Goal: Task Accomplishment & Management: Use online tool/utility

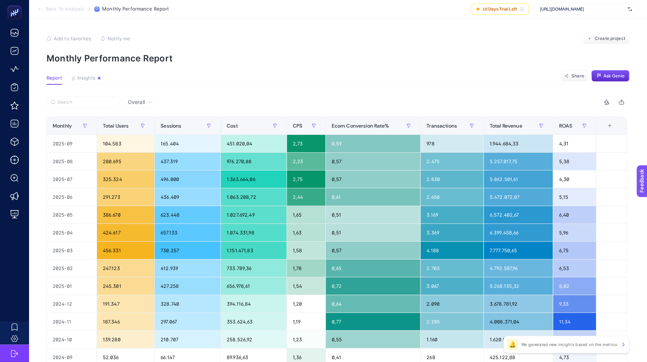
click at [466, 68] on article "Add to favorites false Notify me Create project Monthly Performance Report Repo…" at bounding box center [338, 239] width 618 height 443
click at [575, 7] on span "[URL][DOMAIN_NAME]" at bounding box center [581, 9] width 85 height 6
type input "mai"
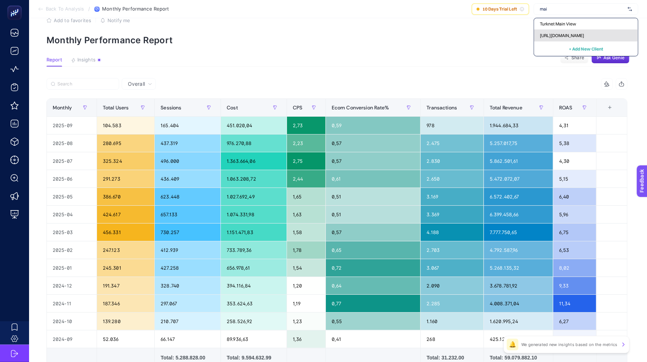
click at [567, 38] on span "[URL][DOMAIN_NAME]" at bounding box center [561, 36] width 44 height 6
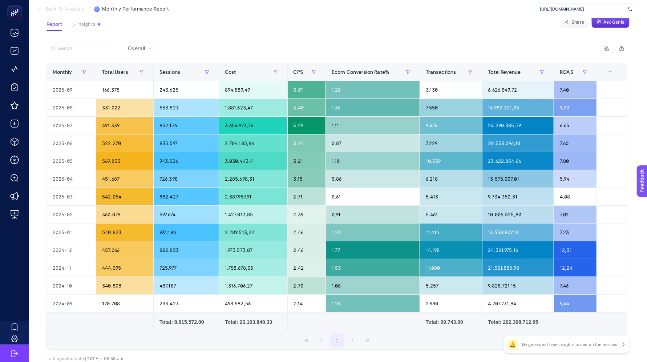
scroll to position [56, 0]
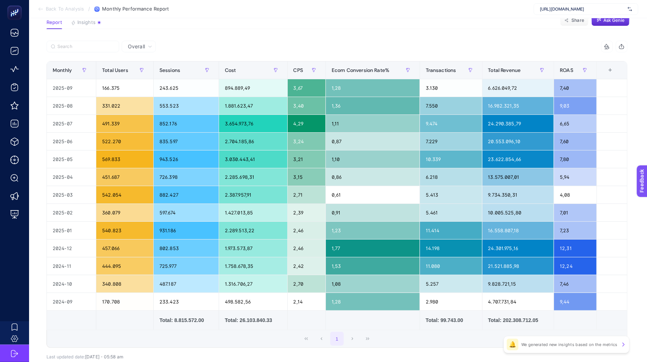
click at [57, 5] on section "Back To Analysis / Monthly Performance Report https://www.mai.com.tr/" at bounding box center [338, 9] width 618 height 18
click at [55, 8] on span "Back To Analysis" at bounding box center [65, 9] width 38 height 6
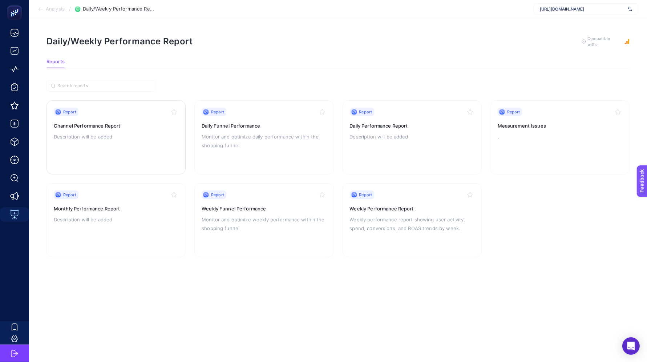
click at [86, 132] on p "Description will be added" at bounding box center [116, 136] width 125 height 9
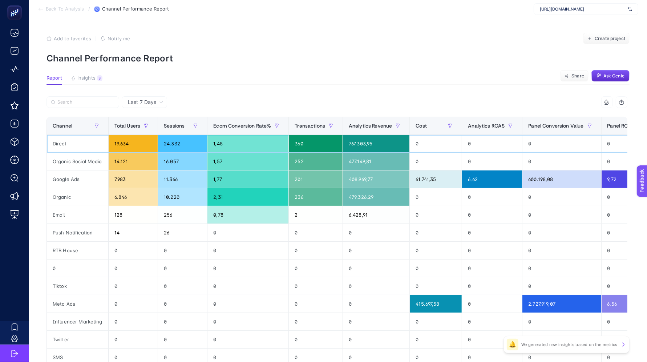
click at [121, 142] on div "19.634" at bounding box center [133, 143] width 49 height 17
click at [218, 198] on div "2,31" at bounding box center [247, 196] width 81 height 17
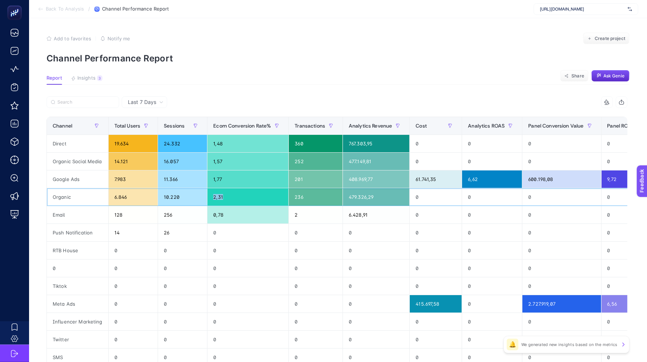
click at [218, 198] on div "2,31" at bounding box center [247, 196] width 81 height 17
click at [222, 211] on div "0,78" at bounding box center [247, 214] width 81 height 17
click at [219, 156] on div "1,57" at bounding box center [247, 160] width 81 height 17
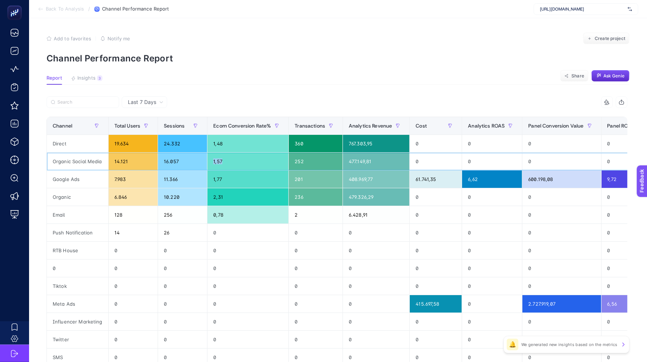
click at [219, 156] on div "1,57" at bounding box center [247, 160] width 81 height 17
click at [330, 304] on div "0" at bounding box center [316, 303] width 54 height 17
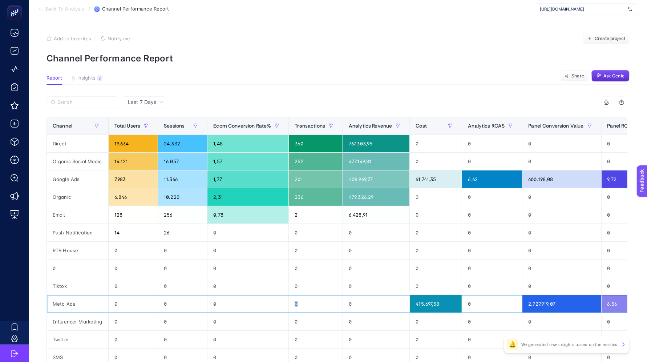
click at [330, 304] on div "0" at bounding box center [316, 303] width 54 height 17
click at [72, 12] on span "Back To Analysis" at bounding box center [65, 9] width 38 height 6
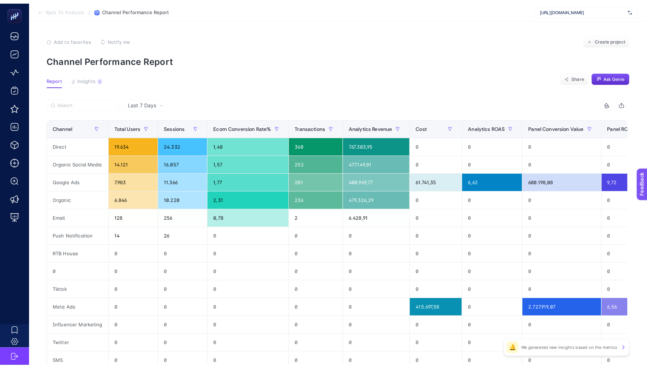
scroll to position [7, 0]
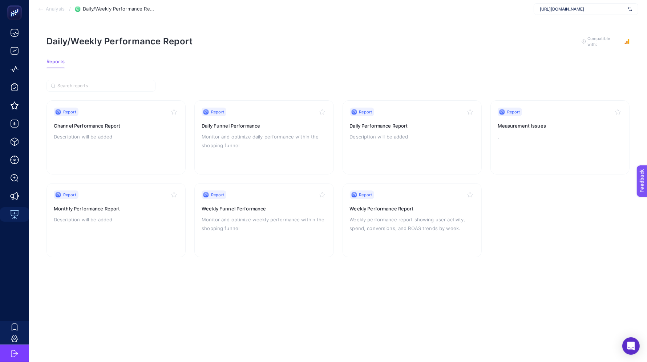
click at [62, 9] on span "Analysis" at bounding box center [55, 9] width 19 height 6
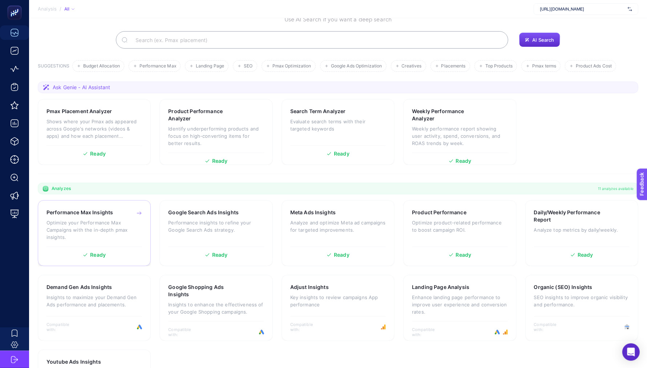
click at [108, 230] on p "Optimize your Performance Max Campaigns with the in-depth pmax insights." at bounding box center [93, 230] width 95 height 22
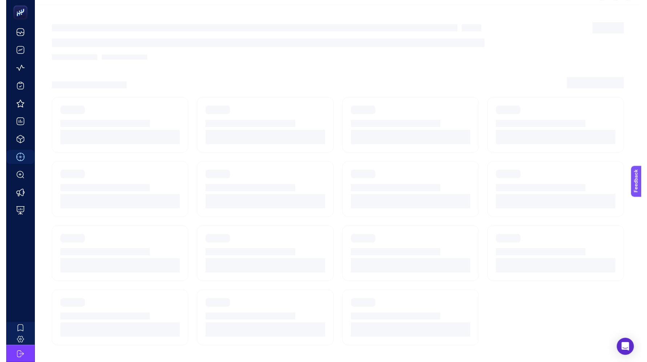
scroll to position [7, 0]
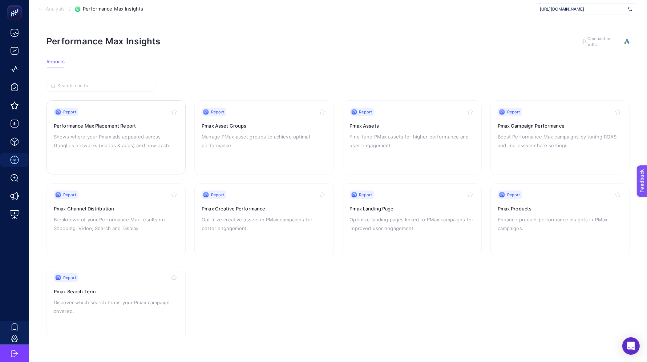
click at [112, 132] on p "Shows where your Pmax ads appeared across Google's networks (videos & apps) and…" at bounding box center [116, 140] width 125 height 17
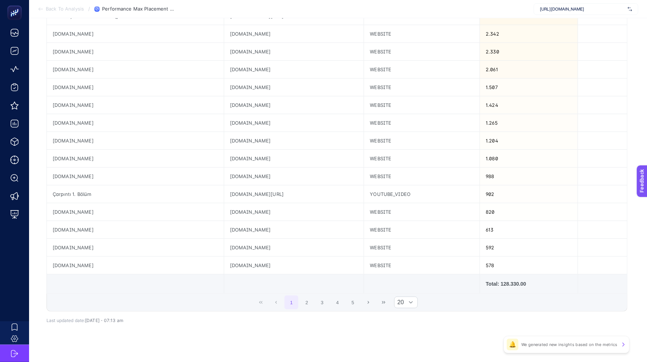
scroll to position [220, 0]
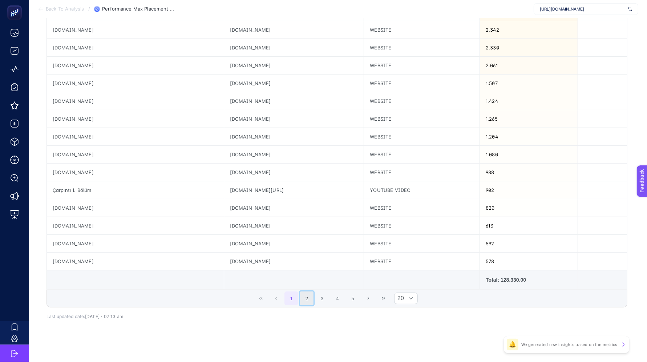
click at [308, 294] on button "2" at bounding box center [307, 298] width 14 height 14
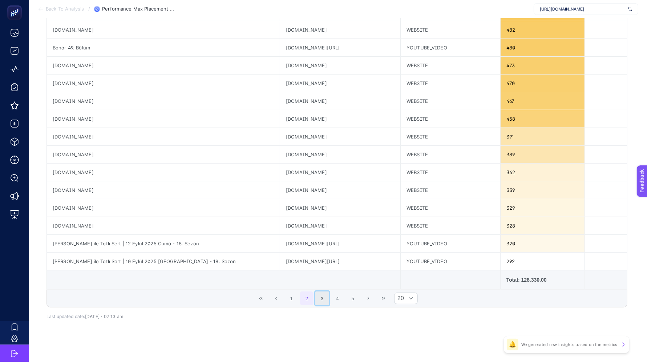
click at [329, 297] on button "3" at bounding box center [322, 298] width 14 height 14
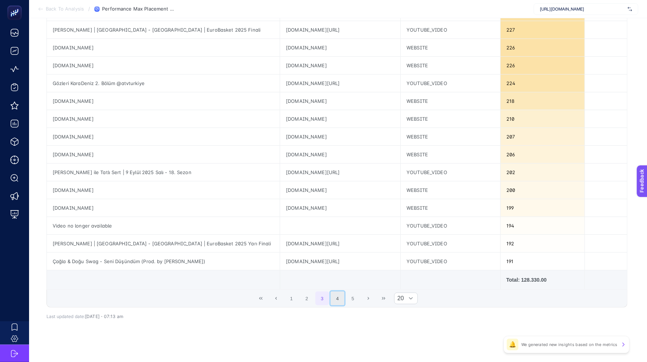
click at [338, 297] on button "4" at bounding box center [337, 298] width 14 height 14
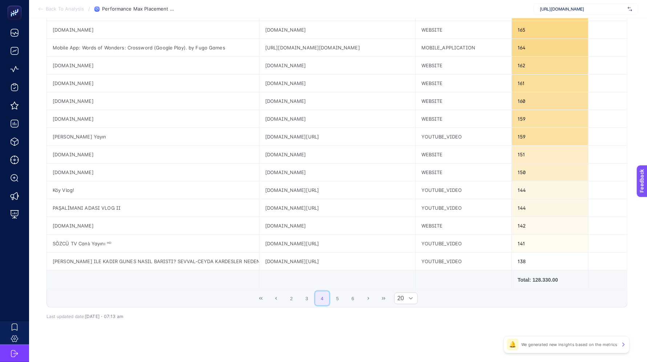
scroll to position [0, 0]
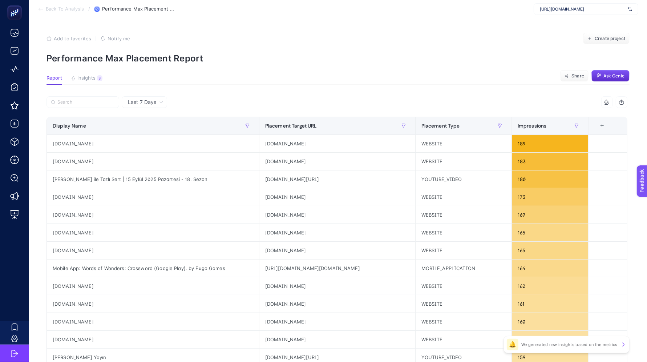
click at [53, 7] on span "Back To Analysis" at bounding box center [65, 9] width 38 height 6
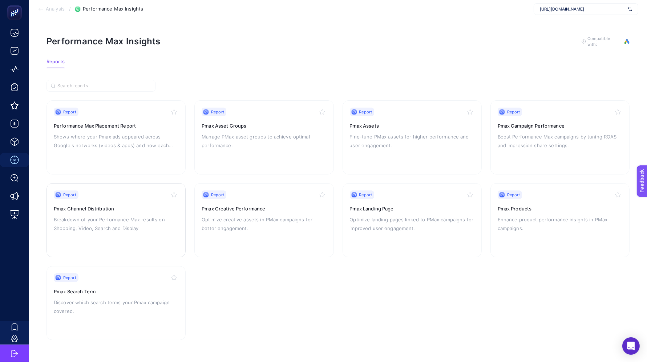
click at [111, 215] on p "Breakdown of your Performance Max results on Shopping, Video, Search and Display" at bounding box center [116, 223] width 125 height 17
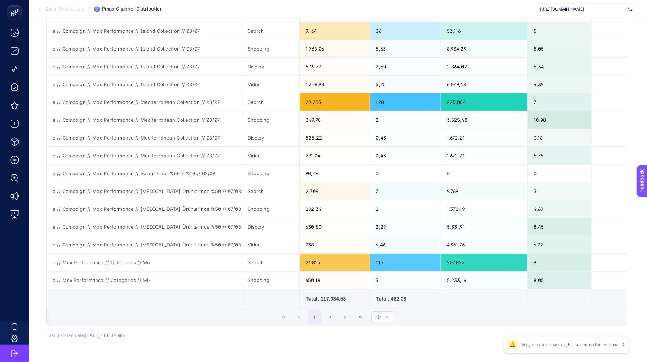
scroll to position [216, 0]
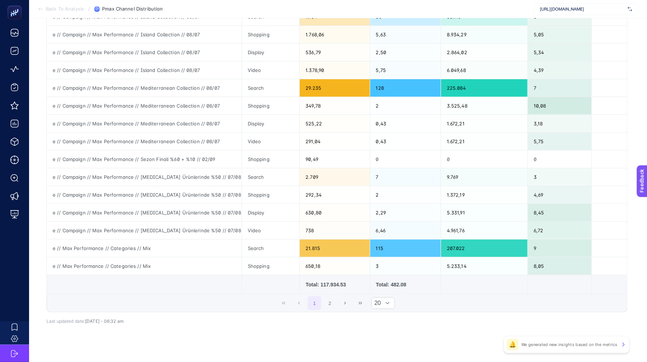
click at [330, 283] on div "Total: 117.934.53" at bounding box center [334, 284] width 58 height 7
click at [403, 282] on div "Total: 482.08" at bounding box center [405, 284] width 59 height 7
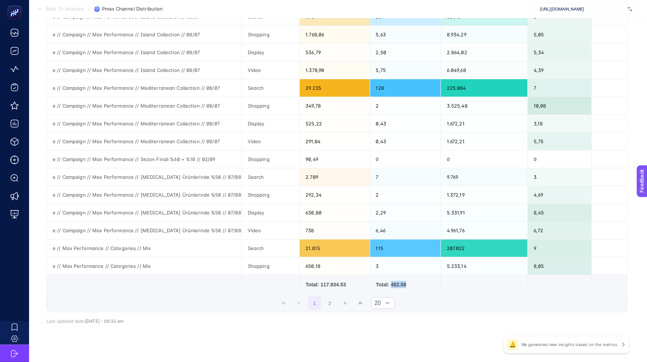
click at [403, 282] on div "Total: 482.08" at bounding box center [405, 284] width 59 height 7
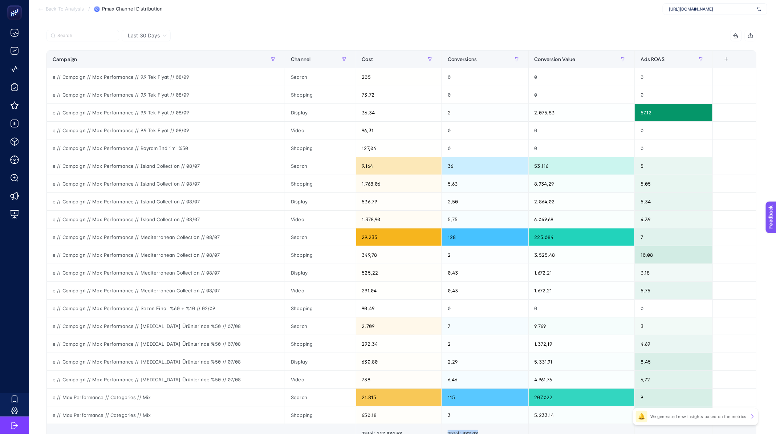
scroll to position [69, 0]
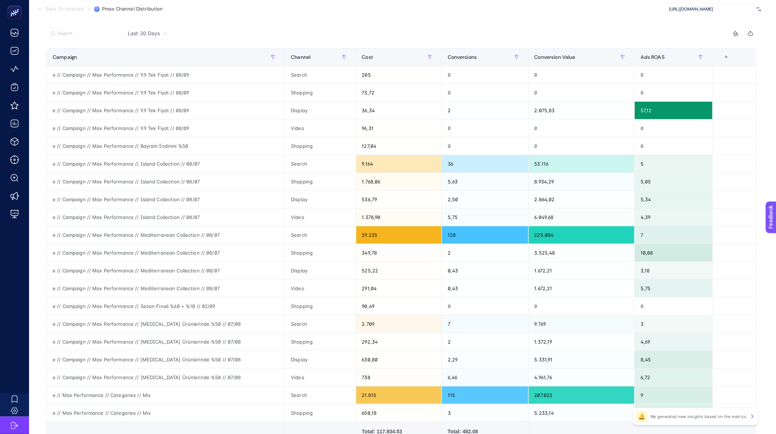
click at [391, 361] on div "Total: 117.934.53" at bounding box center [399, 431] width 74 height 7
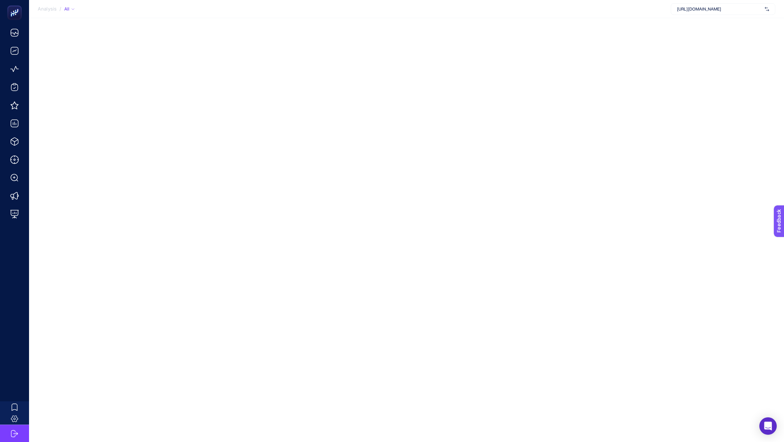
click at [713, 9] on span "[URL][DOMAIN_NAME]" at bounding box center [719, 9] width 85 height 6
type input "pack"
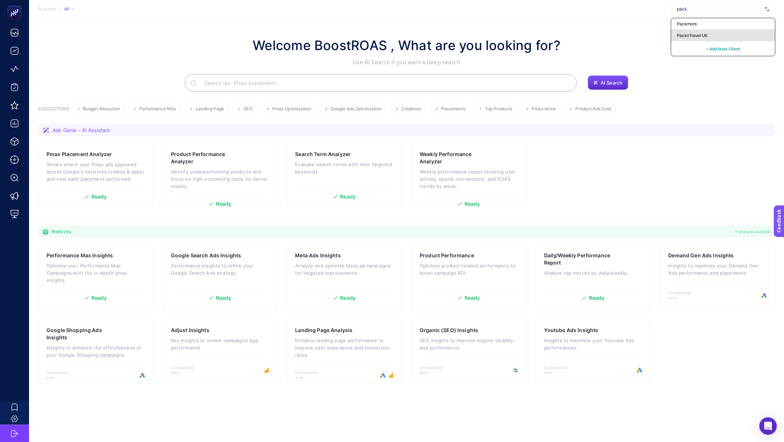
click at [710, 30] on div "PacknTravel UK" at bounding box center [723, 36] width 104 height 12
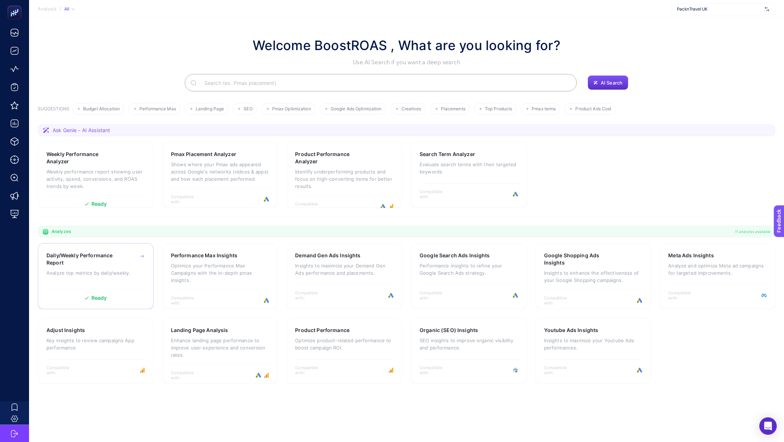
click at [108, 245] on div "Daily/Weekly Performance Report Analyze top metrics by daily/weekly. Ready" at bounding box center [96, 276] width 116 height 66
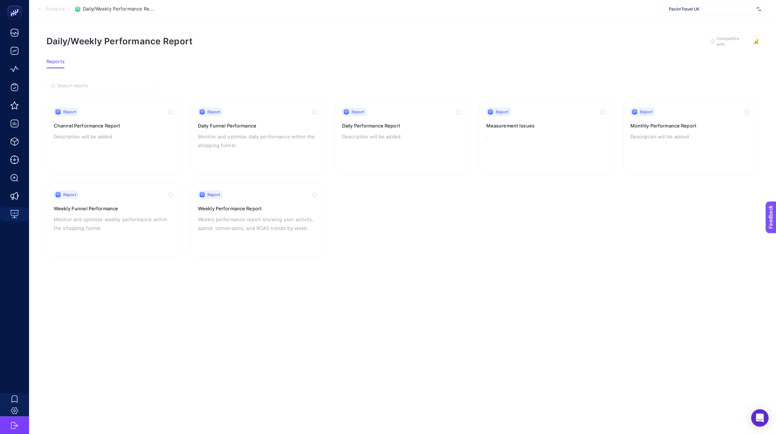
click at [47, 8] on span "Analysis" at bounding box center [55, 9] width 19 height 6
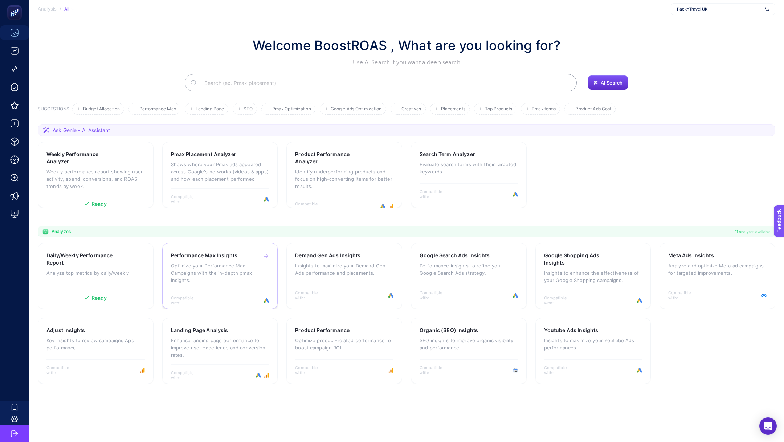
click at [218, 257] on h3 "Performance Max Insights" at bounding box center [204, 255] width 66 height 7
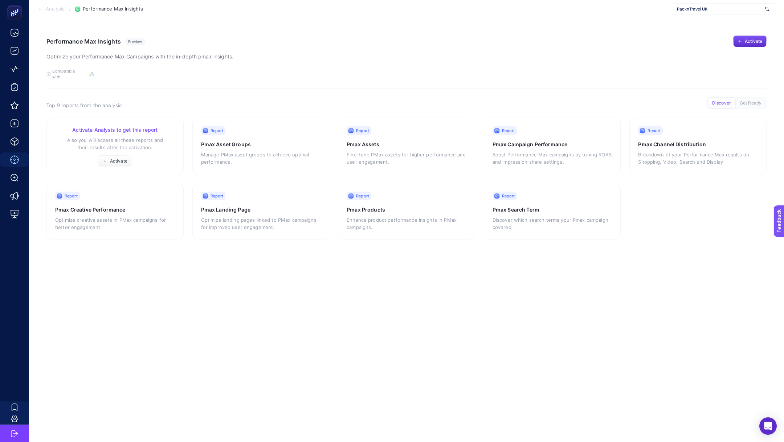
click at [118, 158] on span "Activate" at bounding box center [118, 161] width 17 height 6
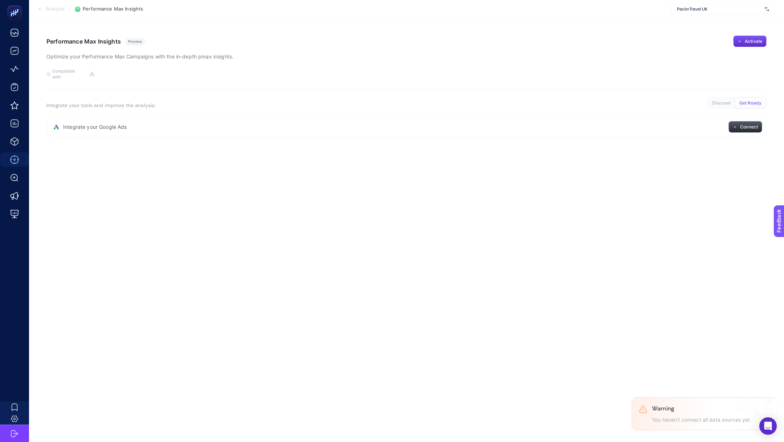
click at [753, 124] on span "Connect" at bounding box center [749, 127] width 18 height 6
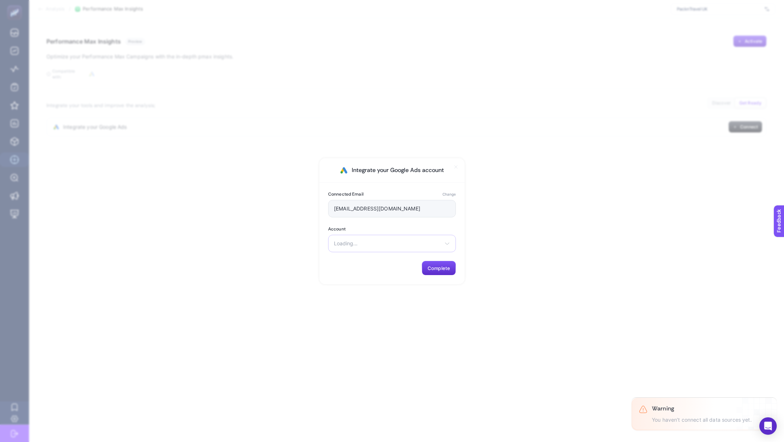
click at [397, 247] on div "Loading... There are no matching options available." at bounding box center [392, 243] width 128 height 17
click at [400, 244] on span "Loading..." at bounding box center [387, 244] width 107 height 6
click at [413, 244] on span "Loading..." at bounding box center [387, 244] width 107 height 6
click at [342, 243] on span "Loading..." at bounding box center [387, 244] width 107 height 6
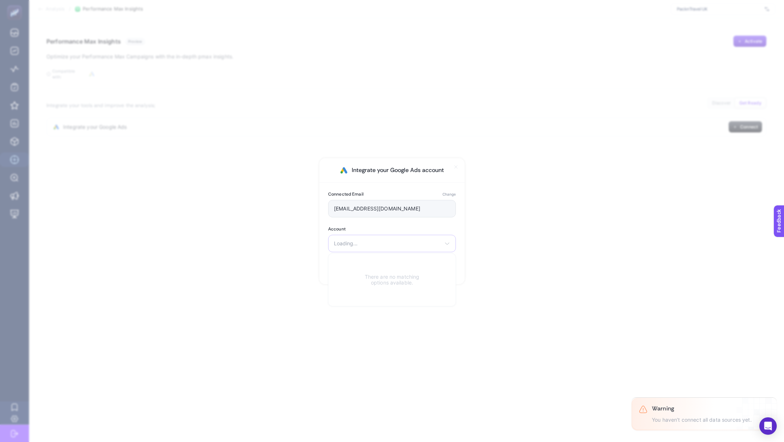
click at [339, 241] on span "Loading..." at bounding box center [387, 244] width 107 height 6
click at [394, 248] on div "Select your account 2443884407 3dProBox Allen Carr Adana Alpha Print Amerikan P…" at bounding box center [392, 243] width 128 height 17
click at [381, 321] on span "Pack'n Travel PT ONLINE TEKSTIL TICARET ANONIM SIRKETI" at bounding box center [391, 322] width 115 height 6
click at [440, 271] on button "Complete" at bounding box center [439, 268] width 34 height 15
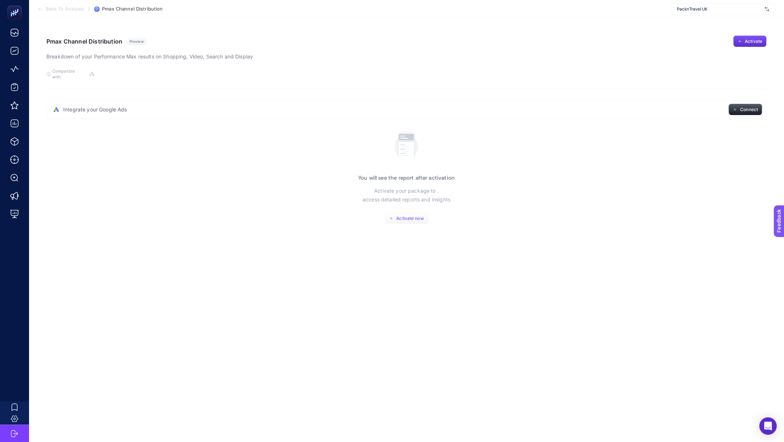
click at [403, 216] on span "Activate now" at bounding box center [409, 219] width 27 height 6
click at [398, 213] on button "Activate now" at bounding box center [407, 219] width 44 height 12
click at [426, 175] on h3 "You will see the report after activation" at bounding box center [406, 178] width 97 height 6
click at [425, 175] on h3 "You will see the report after activation" at bounding box center [406, 178] width 97 height 6
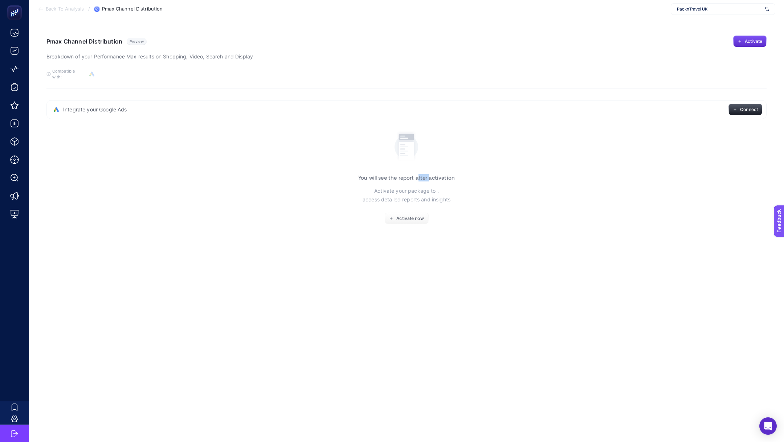
click at [398, 175] on h3 "You will see the report after activation" at bounding box center [406, 178] width 97 height 6
click at [370, 168] on div "You will see the report after activation Activate your package to . access deta…" at bounding box center [406, 177] width 97 height 96
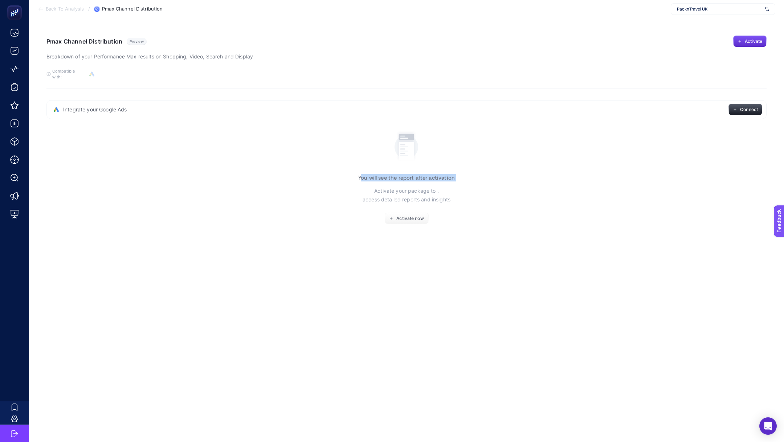
click at [370, 168] on div "You will see the report after activation Activate your package to . access deta…" at bounding box center [406, 177] width 97 height 96
click at [413, 175] on h3 "You will see the report after activation" at bounding box center [406, 178] width 97 height 6
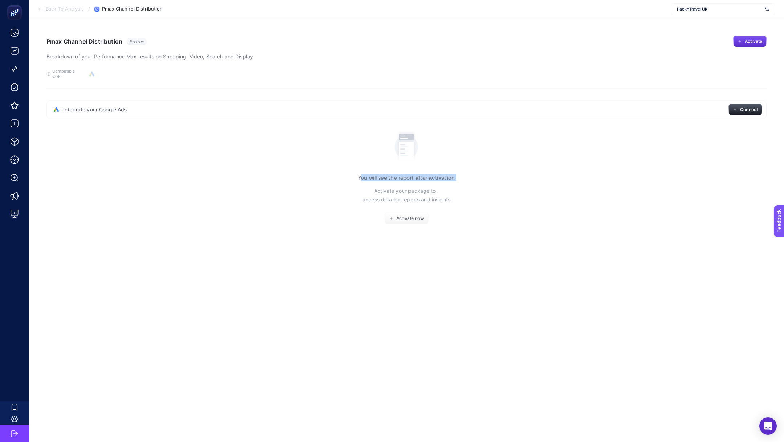
click at [413, 175] on h3 "You will see the report after activation" at bounding box center [406, 178] width 97 height 6
click at [416, 175] on h3 "You will see the report after activation" at bounding box center [406, 178] width 97 height 6
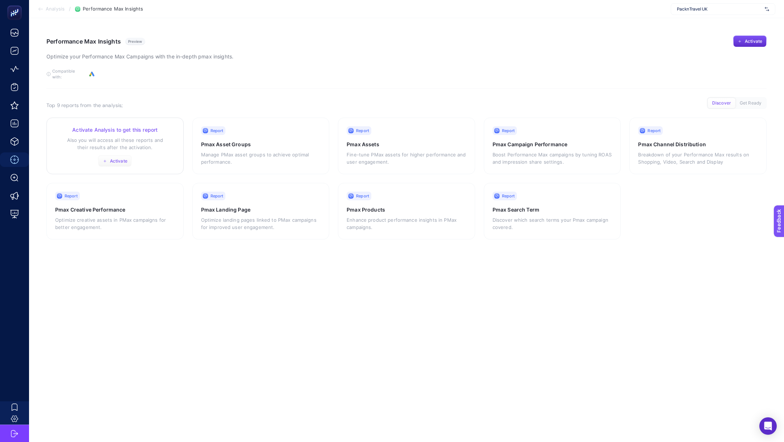
click at [118, 158] on span "Activate" at bounding box center [118, 161] width 17 height 6
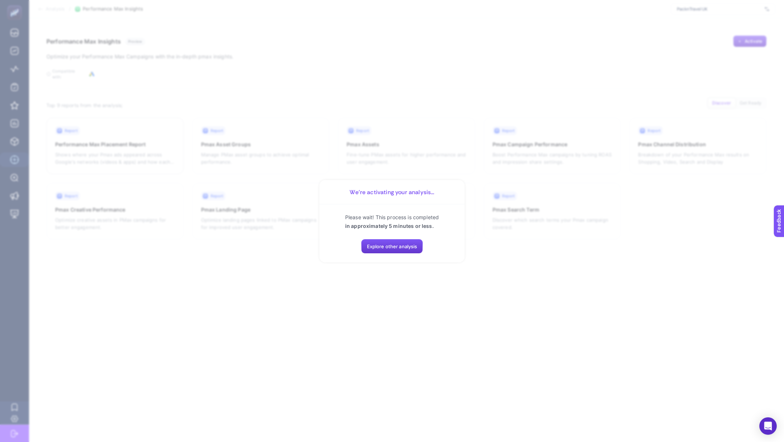
click at [382, 249] on span "Explore other analysis" at bounding box center [392, 247] width 50 height 6
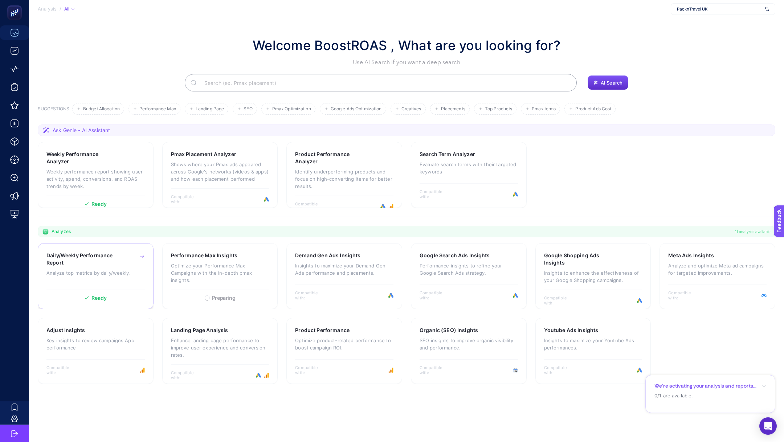
click at [111, 281] on div "Daily/Weekly Performance Report Analyze top metrics by daily/weekly." at bounding box center [95, 269] width 98 height 34
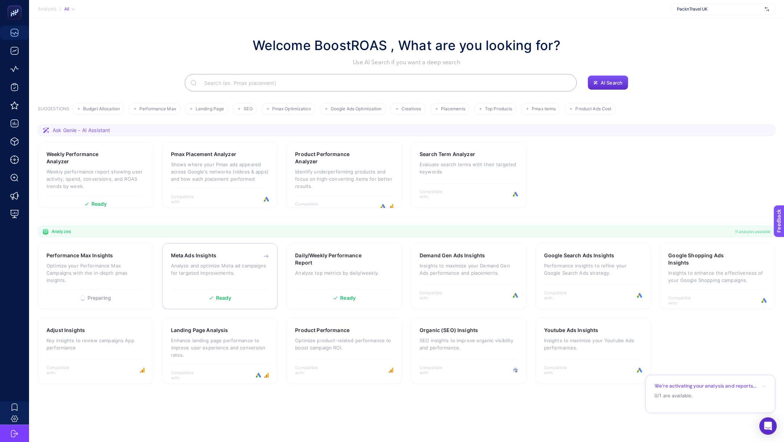
click at [229, 287] on div "Meta Ads Insights Analyze and optimize Meta ad campaigns for targeted improveme…" at bounding box center [220, 276] width 116 height 66
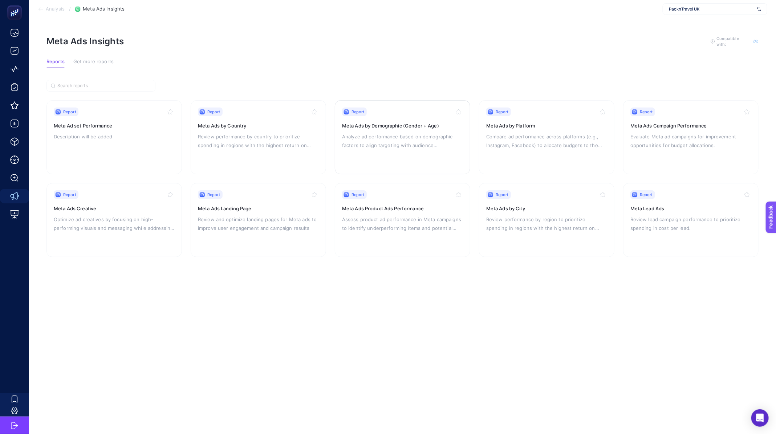
click at [407, 135] on p "Analyze ad performance based on demographic factors to align targeting with aud…" at bounding box center [402, 140] width 121 height 17
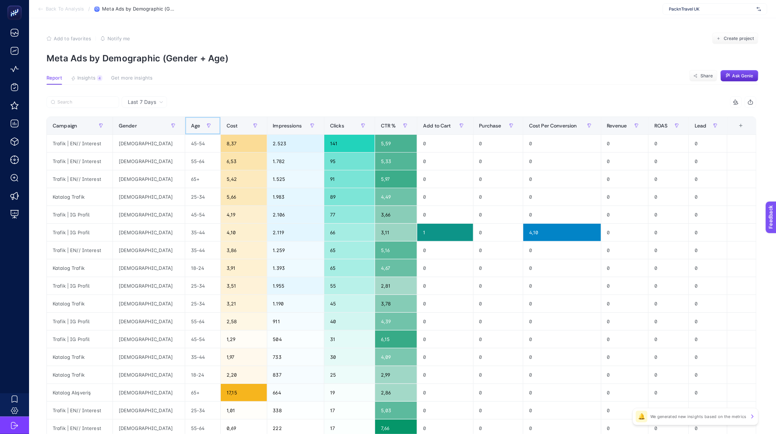
click at [191, 130] on div "Age" at bounding box center [203, 126] width 24 height 12
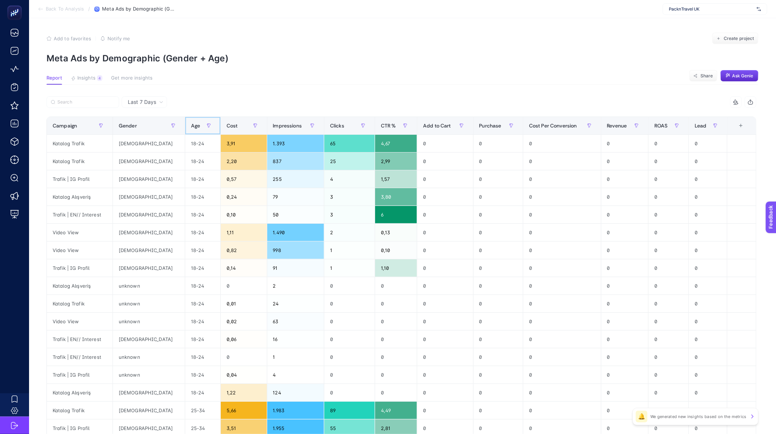
click at [191, 129] on span "Age" at bounding box center [195, 126] width 9 height 6
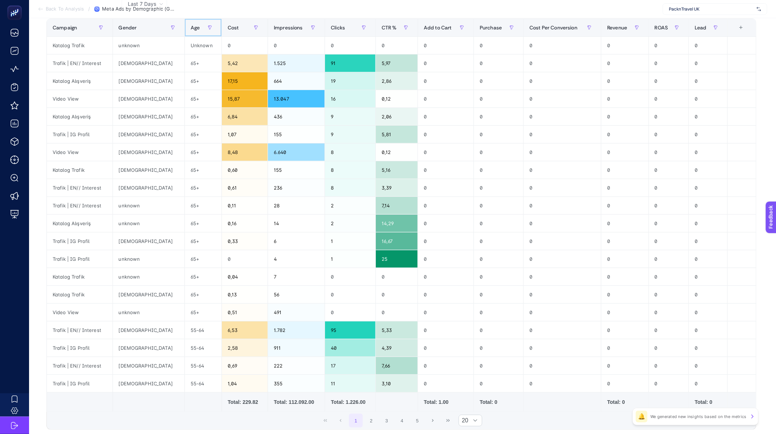
scroll to position [149, 0]
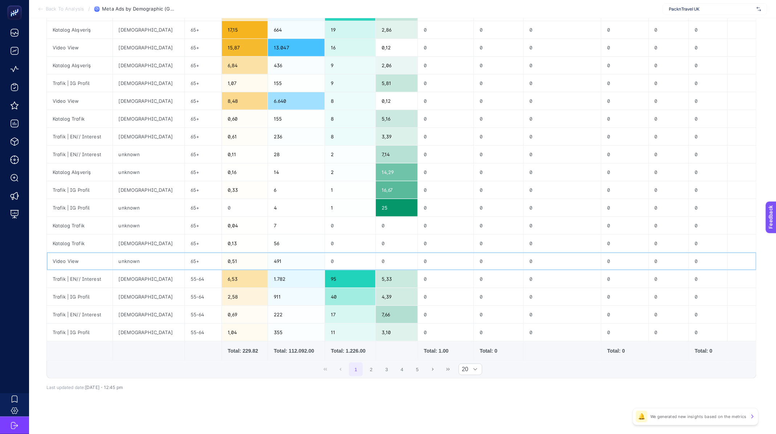
click at [185, 262] on div "65+" at bounding box center [203, 260] width 37 height 17
click at [185, 244] on div "65+" at bounding box center [203, 243] width 37 height 17
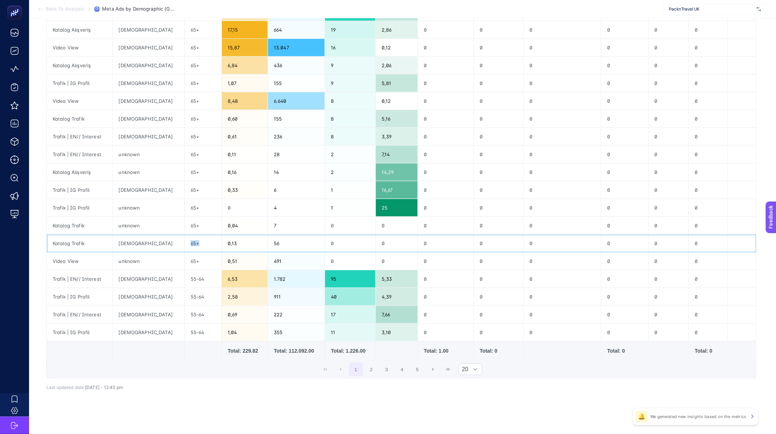
click at [185, 244] on div "65+" at bounding box center [203, 243] width 37 height 17
click at [185, 223] on div "65+" at bounding box center [203, 225] width 37 height 17
click at [185, 205] on div "65+" at bounding box center [203, 207] width 37 height 17
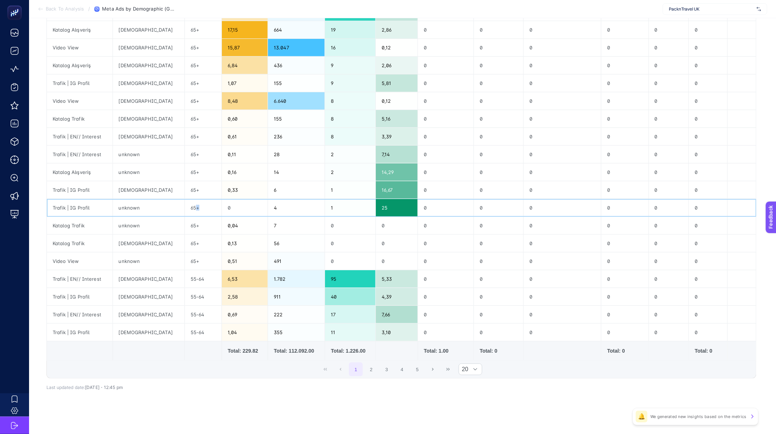
click at [185, 205] on div "65+" at bounding box center [203, 207] width 37 height 17
click at [185, 191] on div "65+" at bounding box center [203, 189] width 37 height 17
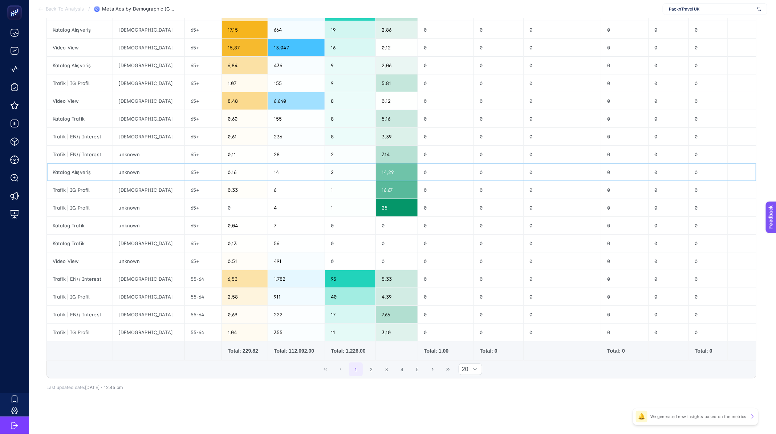
click at [185, 177] on div "65+" at bounding box center [203, 171] width 37 height 17
click at [185, 171] on div "65+" at bounding box center [203, 171] width 37 height 17
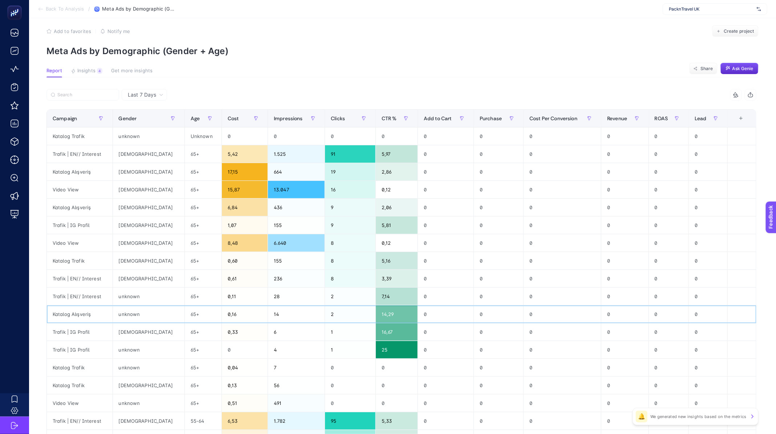
scroll to position [0, 0]
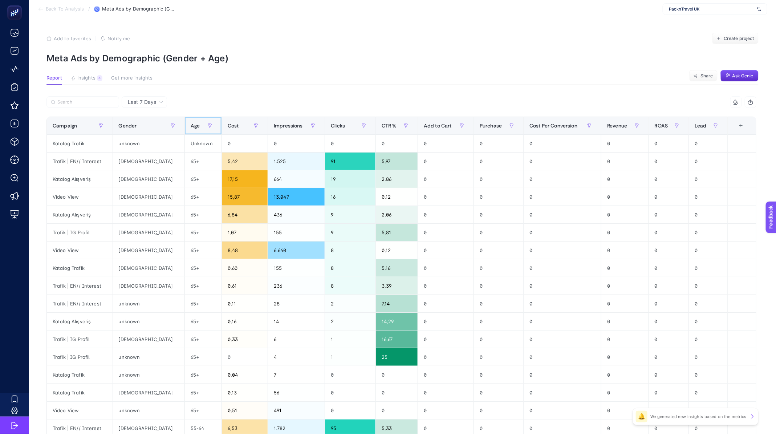
click at [191, 130] on div "Age" at bounding box center [203, 126] width 25 height 12
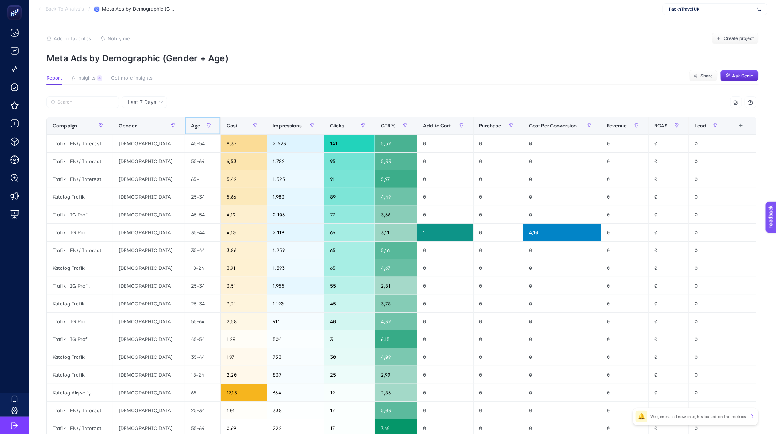
click at [191, 130] on div "Age" at bounding box center [203, 126] width 24 height 12
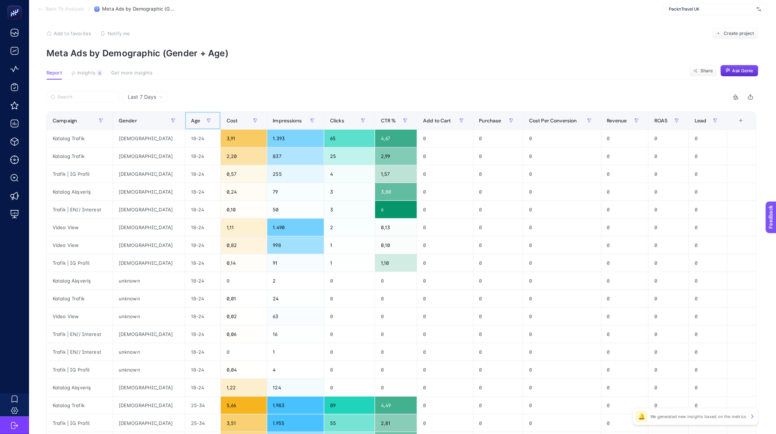
scroll to position [111, 0]
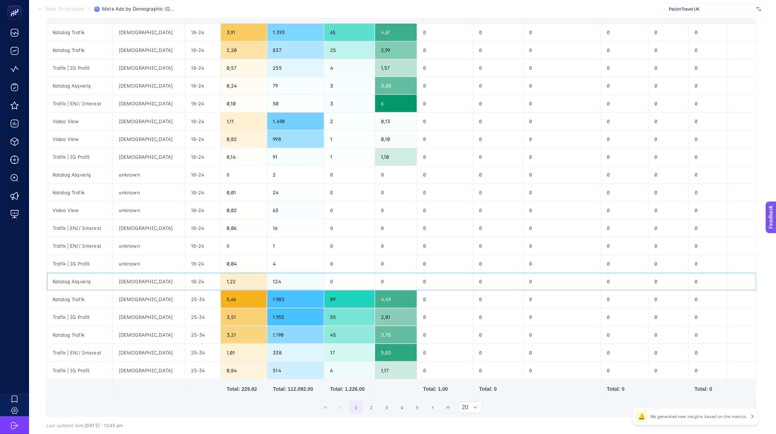
click at [185, 283] on div "18-24" at bounding box center [203, 281] width 36 height 17
click at [185, 280] on div "18-24" at bounding box center [203, 281] width 36 height 17
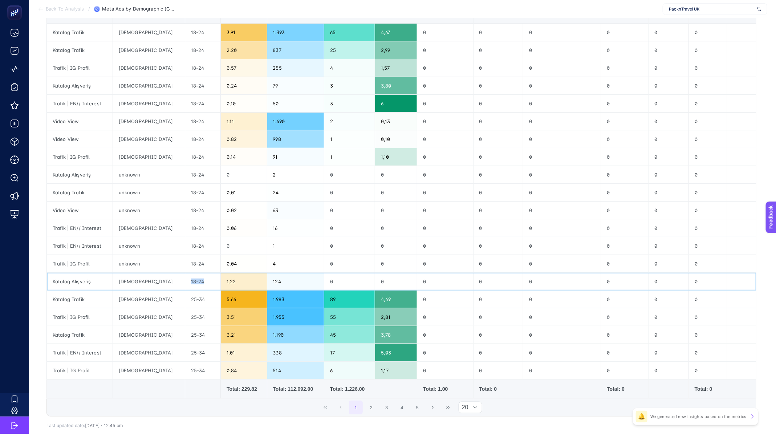
click at [185, 280] on div "18-24" at bounding box center [203, 281] width 36 height 17
click at [185, 281] on div "18-24" at bounding box center [203, 281] width 36 height 17
click at [185, 279] on div "18-24" at bounding box center [203, 281] width 36 height 17
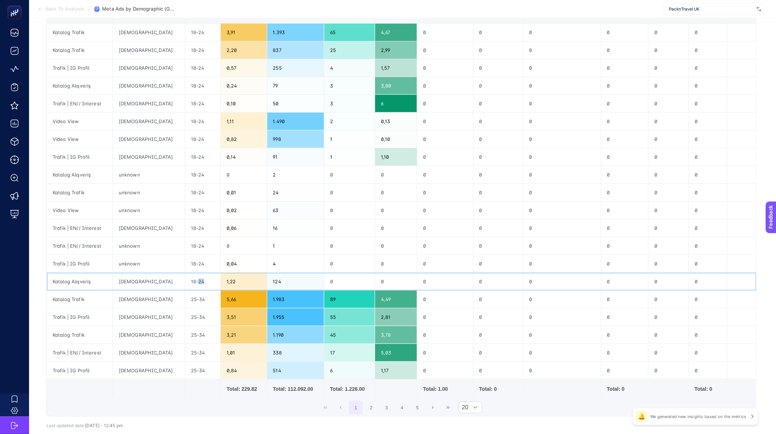
click at [185, 279] on div "18-24" at bounding box center [203, 281] width 36 height 17
click at [185, 282] on div "18-24" at bounding box center [203, 281] width 36 height 17
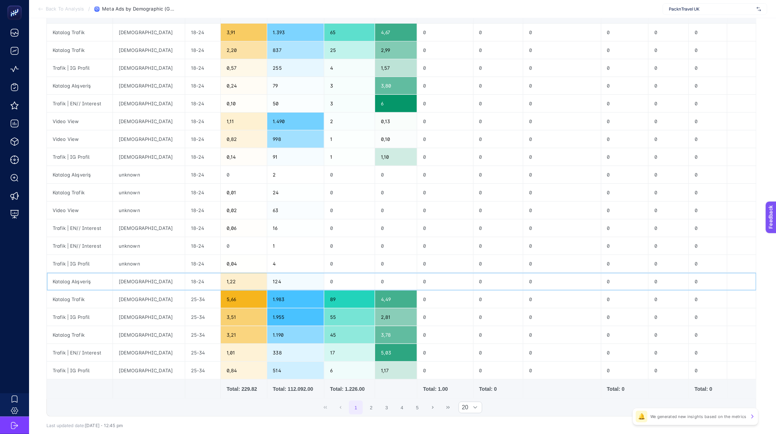
click at [185, 281] on div "18-24" at bounding box center [203, 281] width 36 height 17
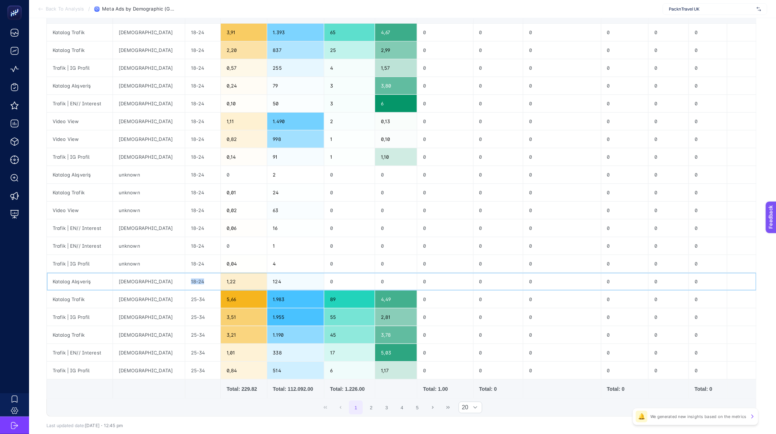
click at [185, 281] on div "18-24" at bounding box center [203, 281] width 36 height 17
click at [185, 280] on div "18-24" at bounding box center [203, 281] width 36 height 17
click at [185, 291] on div "25-34" at bounding box center [203, 298] width 36 height 17
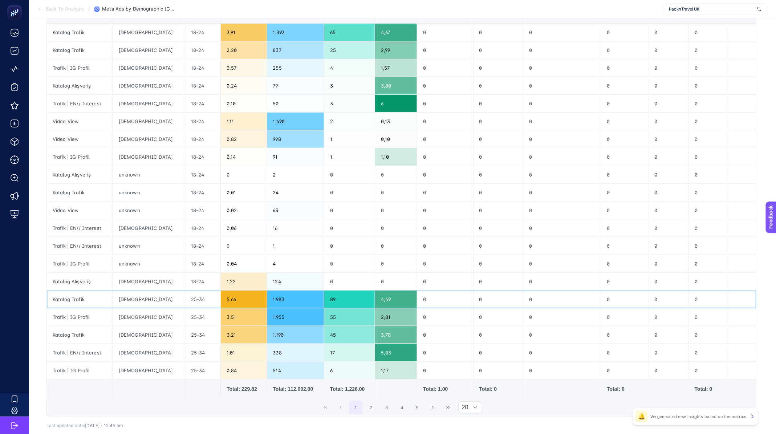
click at [185, 298] on div "25-34" at bounding box center [203, 298] width 36 height 17
click at [185, 299] on div "25-34" at bounding box center [203, 298] width 36 height 17
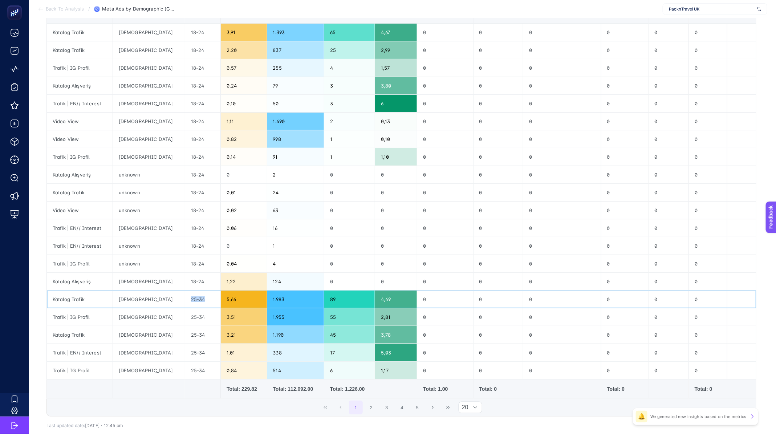
click at [185, 299] on div "25-34" at bounding box center [203, 298] width 36 height 17
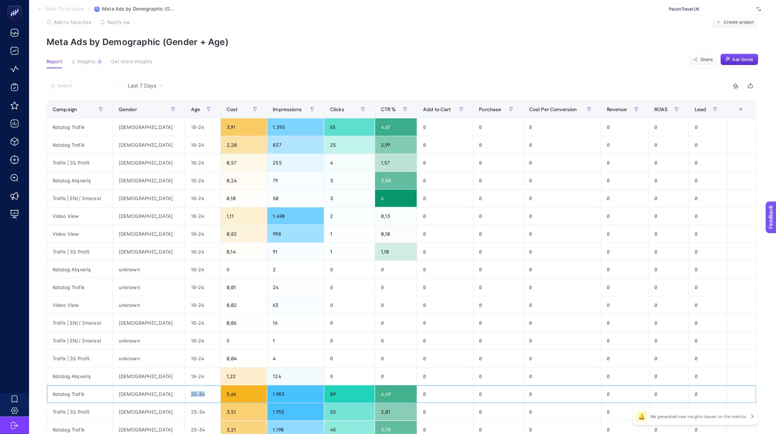
scroll to position [0, 0]
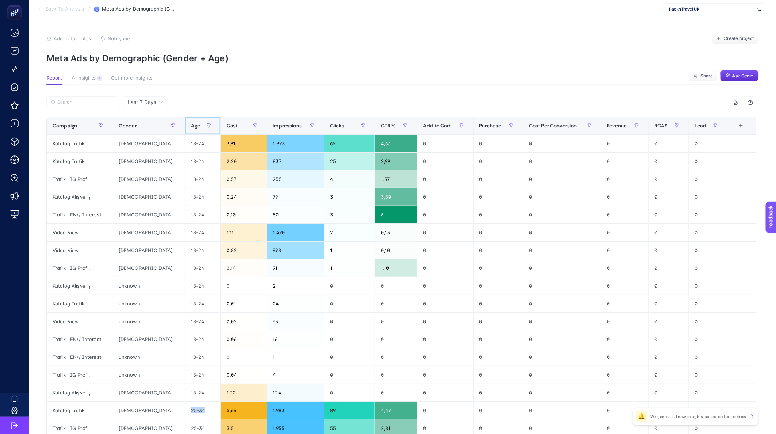
click at [191, 126] on span "Age" at bounding box center [195, 126] width 9 height 6
